Goal: Find specific page/section: Find specific page/section

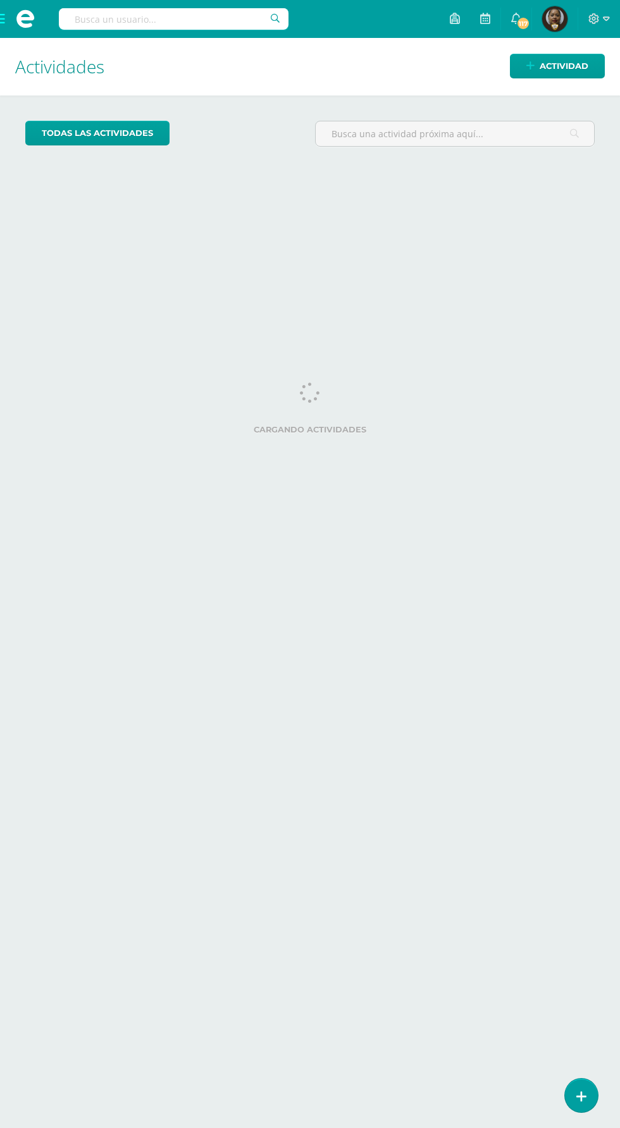
click at [22, 21] on span at bounding box center [25, 18] width 19 height 19
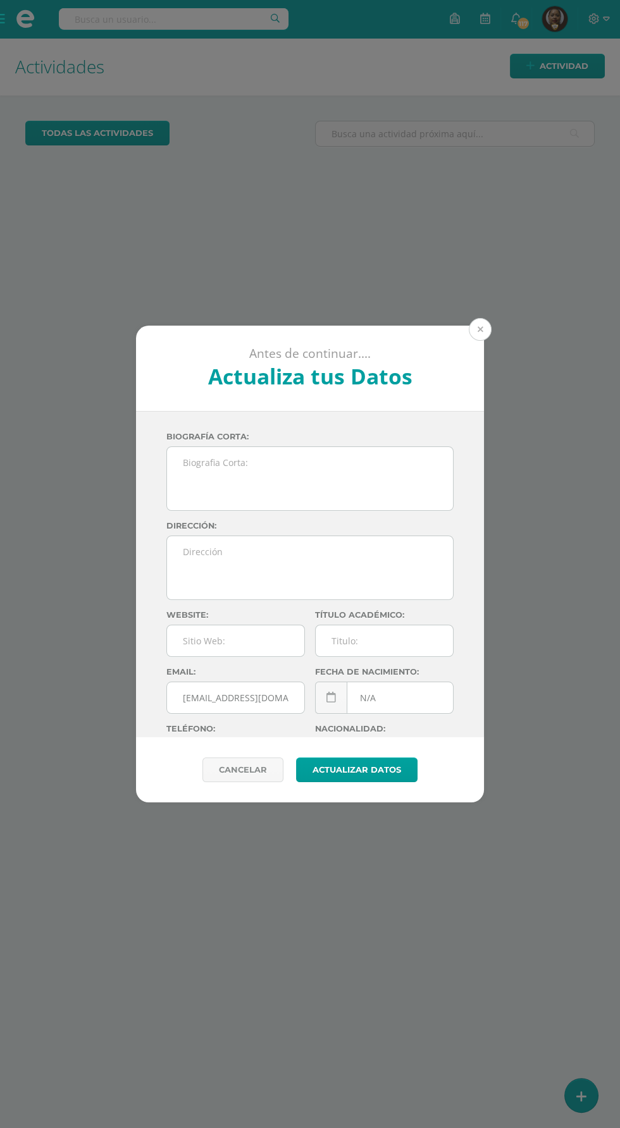
click at [479, 329] on button at bounding box center [480, 329] width 23 height 23
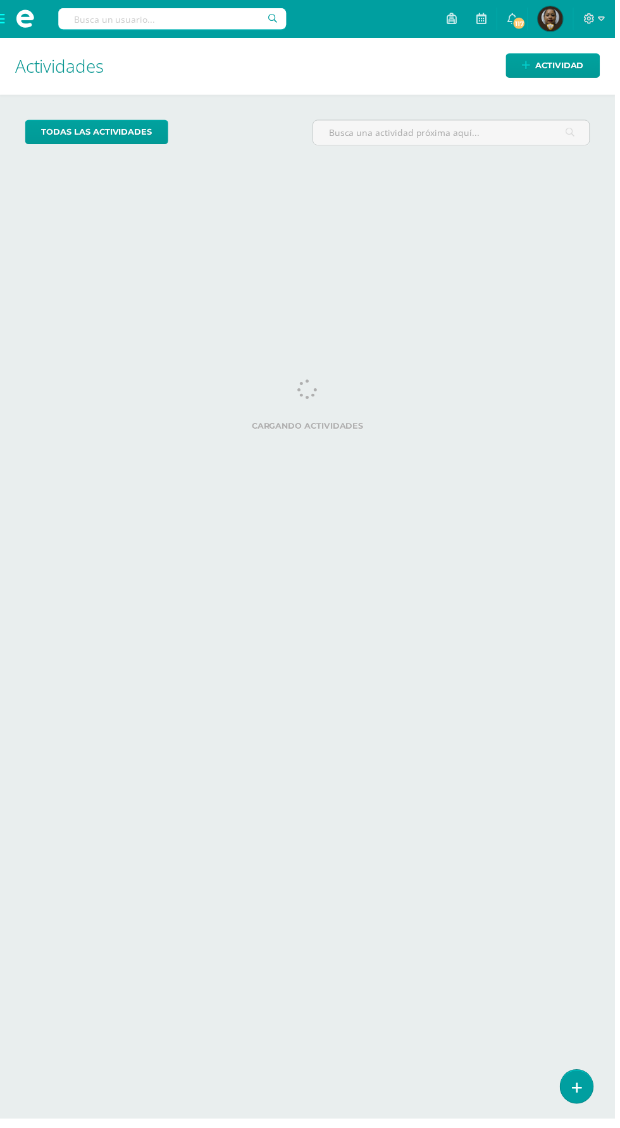
click at [28, 3] on span at bounding box center [25, 19] width 51 height 38
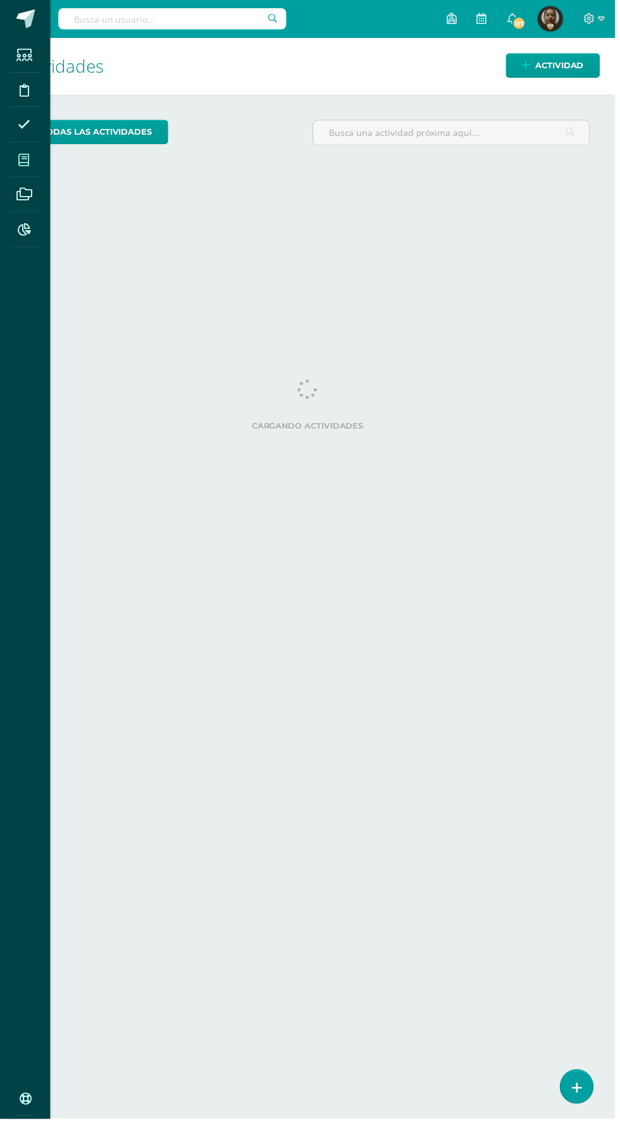
click at [32, 156] on span at bounding box center [24, 161] width 28 height 28
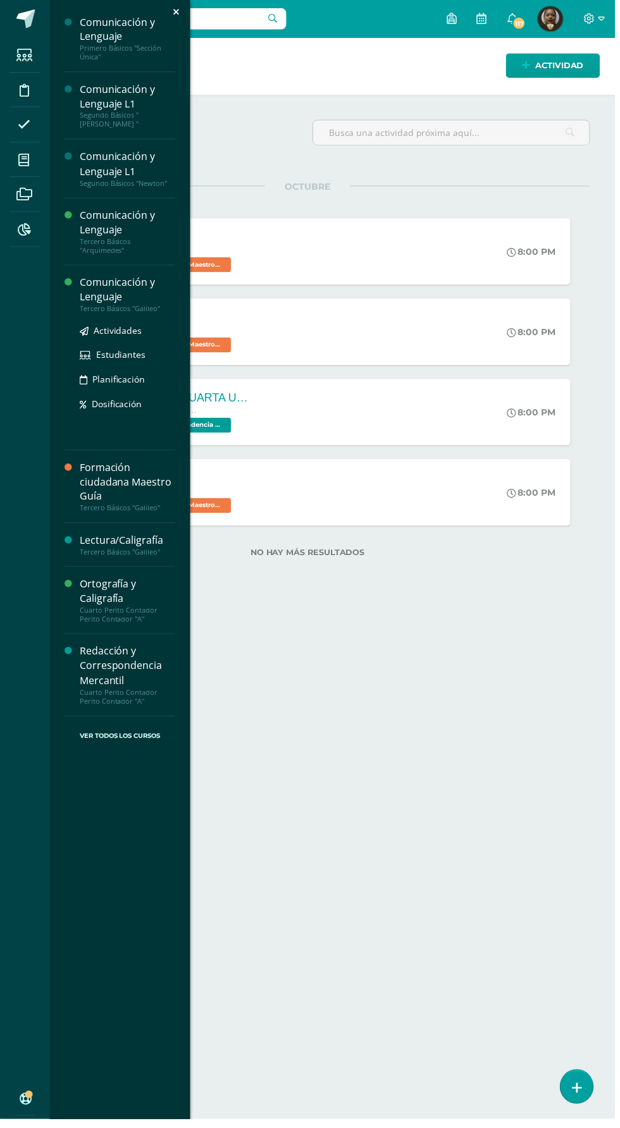
click at [97, 307] on div "Tercero Básicos "Galileo"" at bounding box center [128, 311] width 96 height 9
click at [85, 357] on icon at bounding box center [85, 358] width 11 height 9
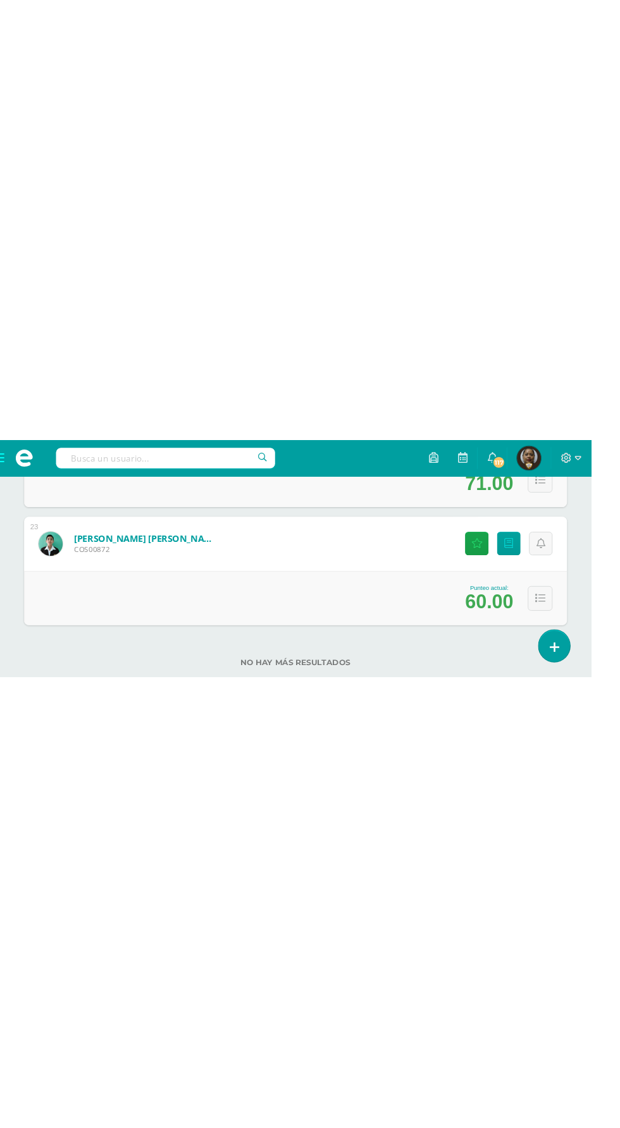
scroll to position [2036, 0]
